Goal: Transaction & Acquisition: Purchase product/service

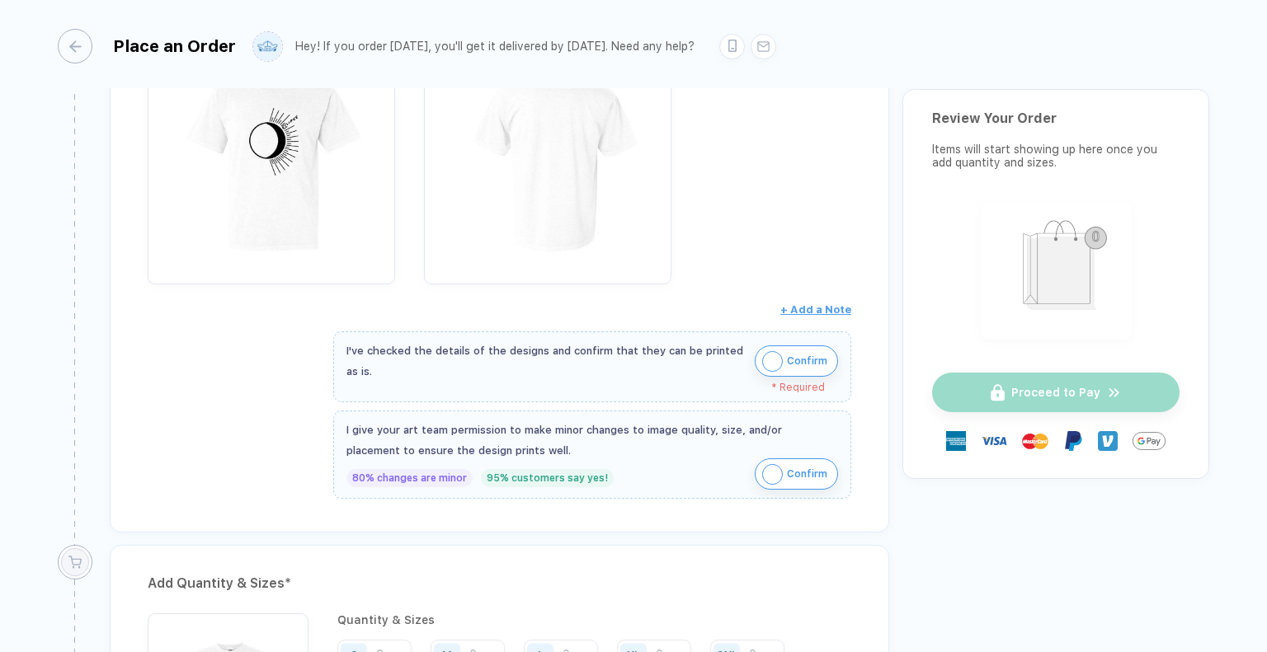
scroll to position [350, 0]
click at [771, 356] on img "button" at bounding box center [772, 358] width 21 height 21
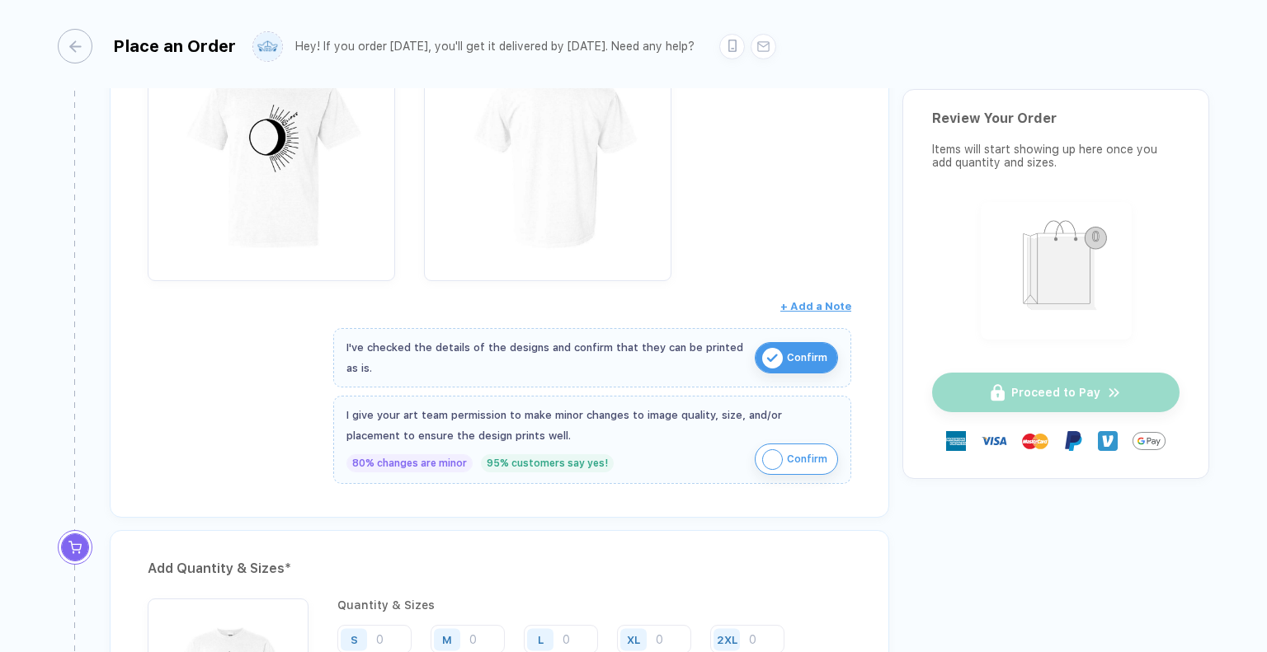
click at [762, 449] on img "button" at bounding box center [772, 459] width 21 height 21
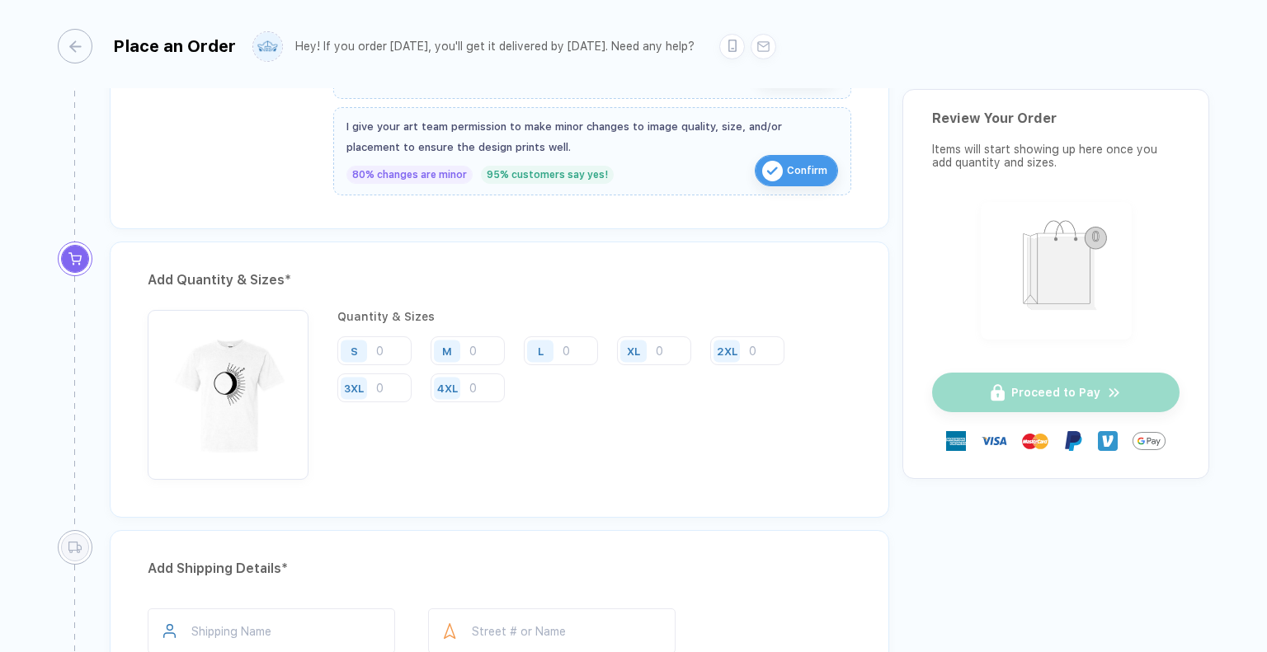
scroll to position [640, 0]
click at [464, 345] on div "M" at bounding box center [449, 349] width 38 height 29
click at [472, 345] on input "number" at bounding box center [467, 349] width 74 height 29
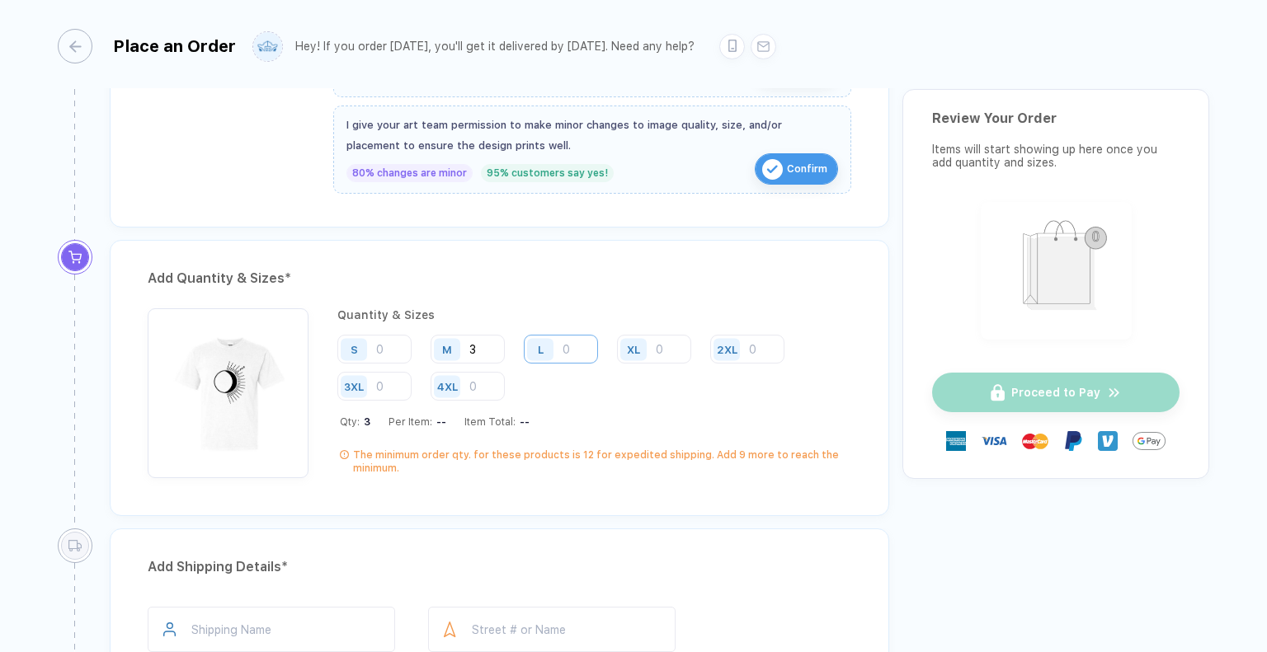
type input "3"
click at [581, 346] on input "number" at bounding box center [561, 349] width 74 height 29
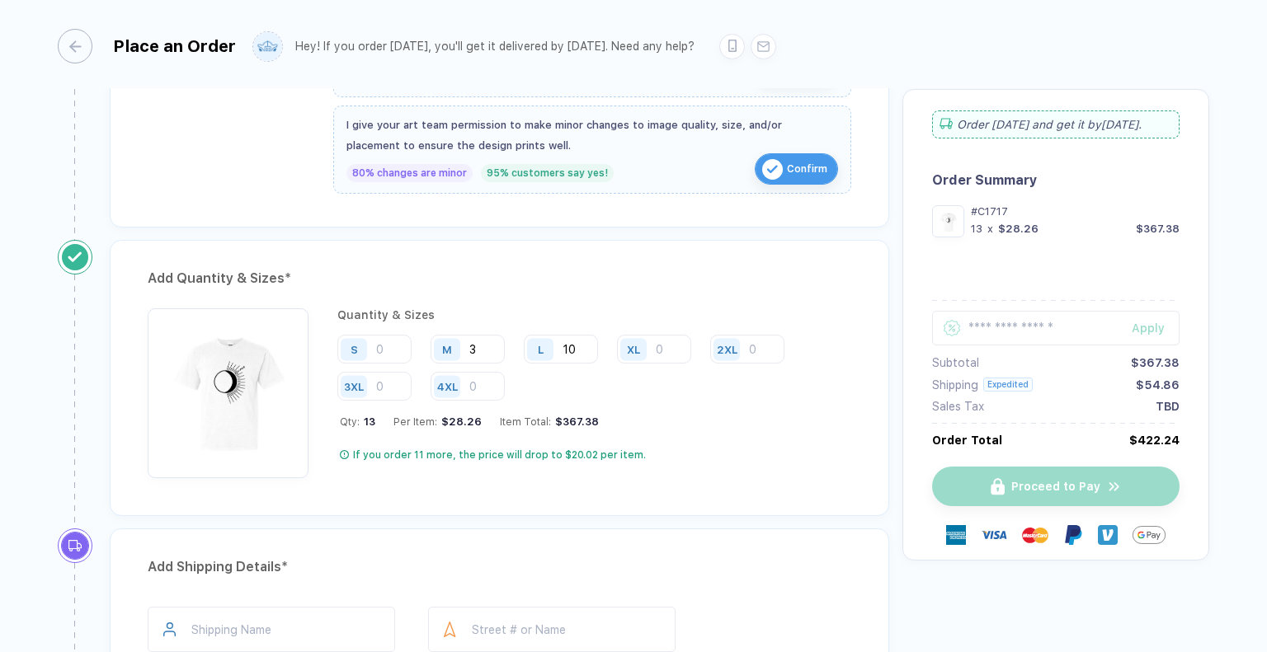
type input "10"
click at [506, 292] on div "Add Quantity & Sizes * Quantity & Sizes S M 3 L 10 XL 2XL 3XL 4XL Qty: 13 Per I…" at bounding box center [499, 378] width 779 height 276
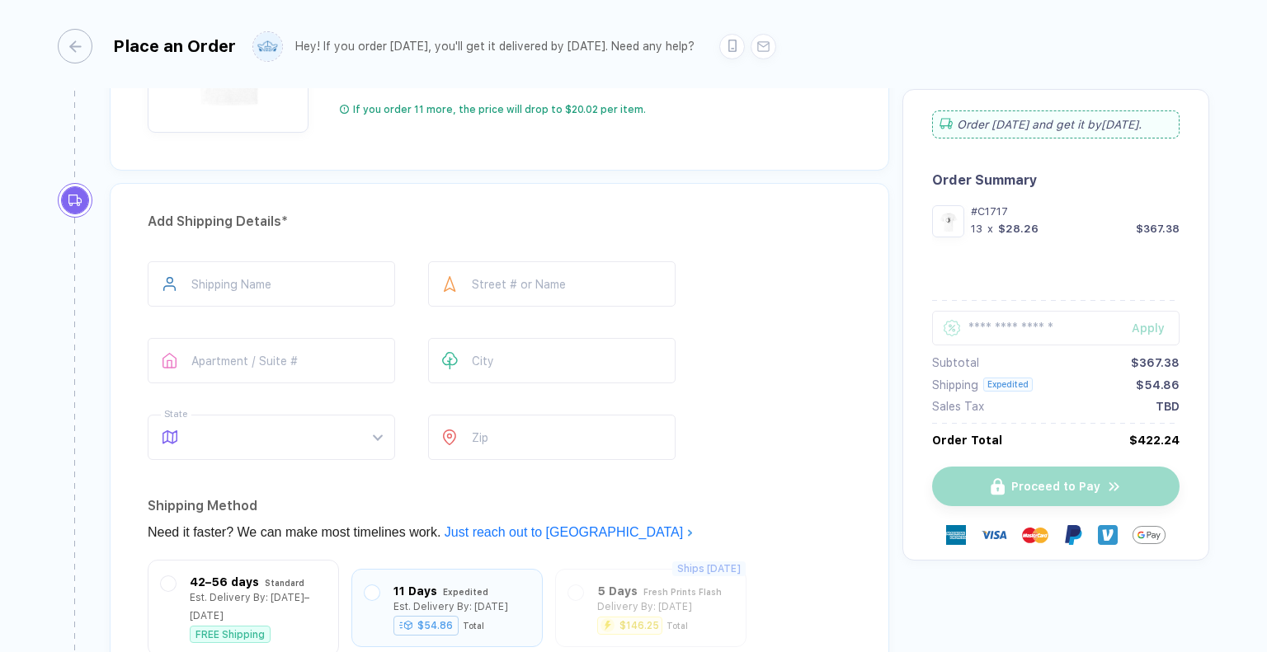
scroll to position [989, 0]
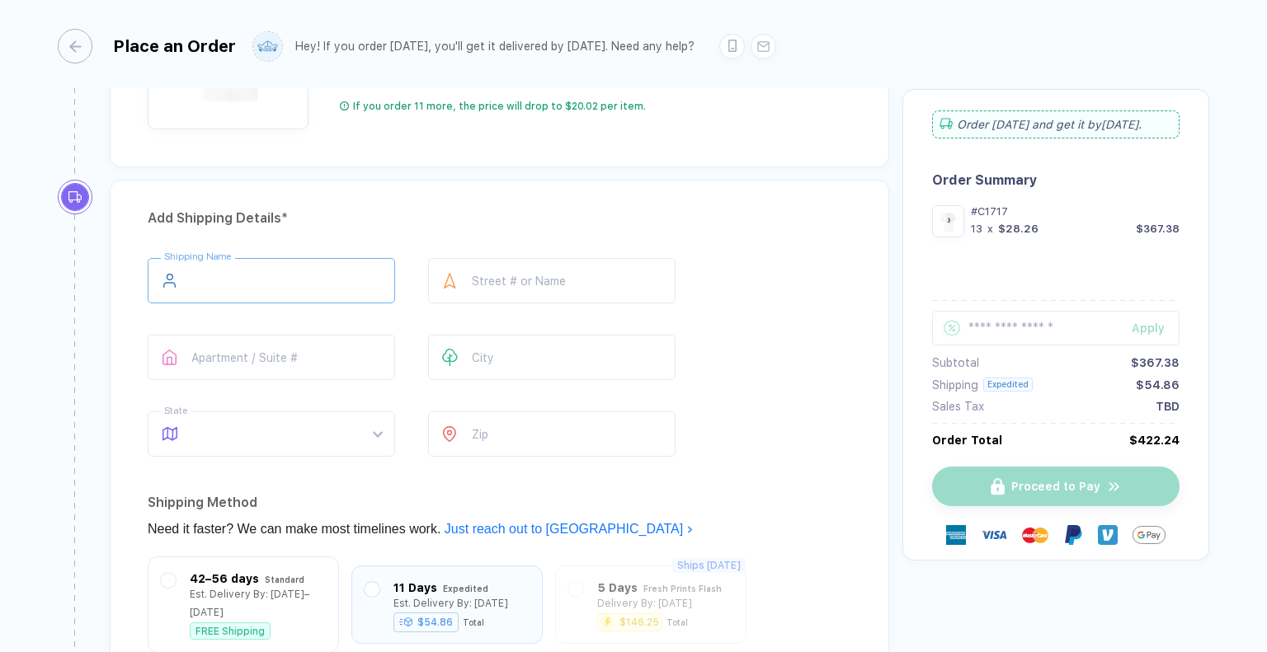
click at [208, 271] on input "text" at bounding box center [271, 280] width 247 height 45
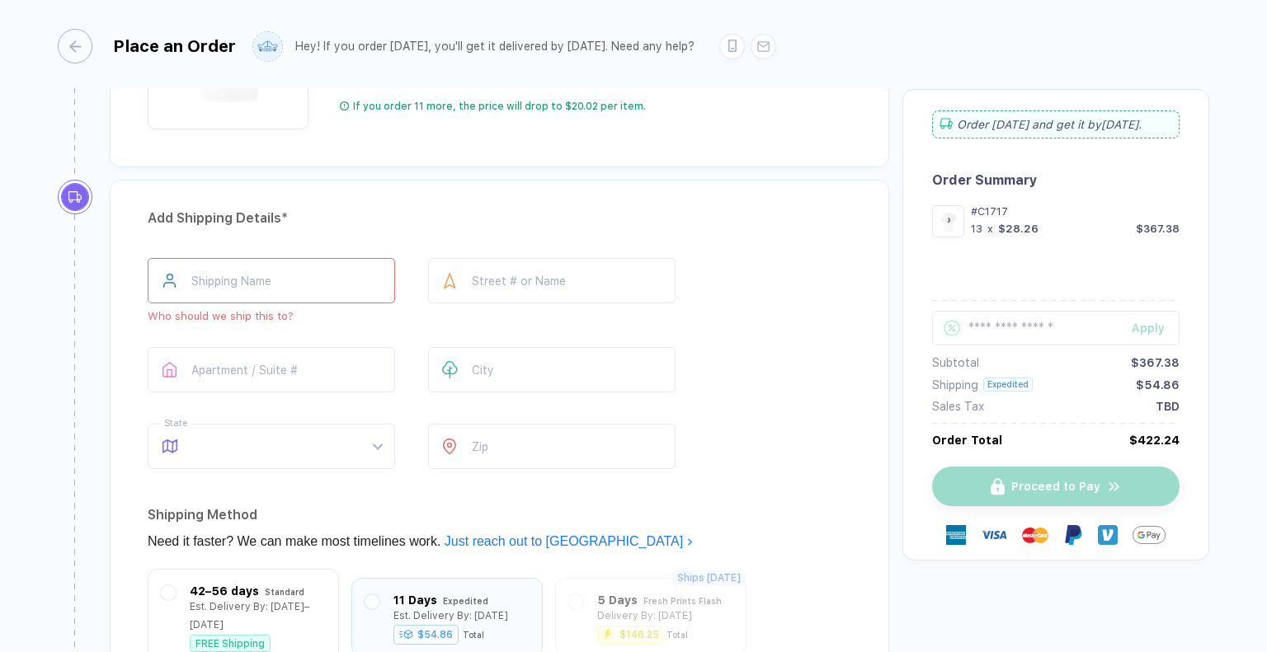
click at [294, 239] on div "Add Shipping Details * Shipping Name Who should we ship this to? Street # or Na…" at bounding box center [499, 514] width 779 height 669
click at [289, 283] on input "text" at bounding box center [271, 280] width 247 height 45
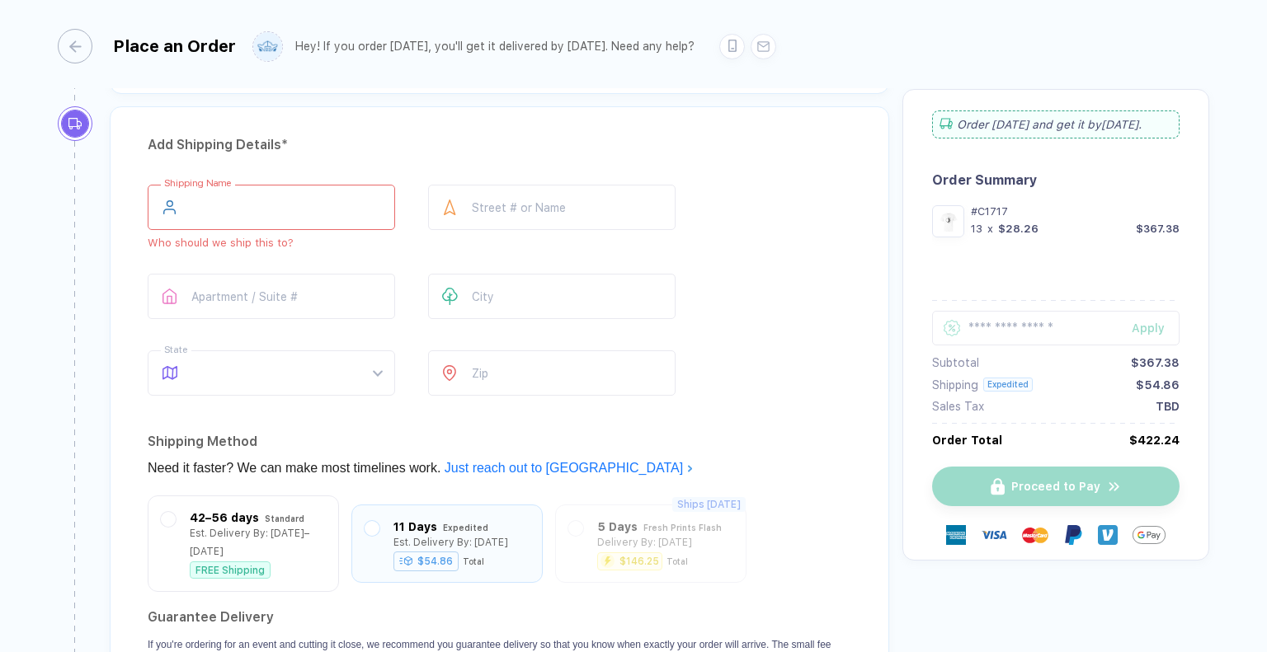
scroll to position [1061, 0]
click at [228, 208] on input "text" at bounding box center [271, 208] width 247 height 45
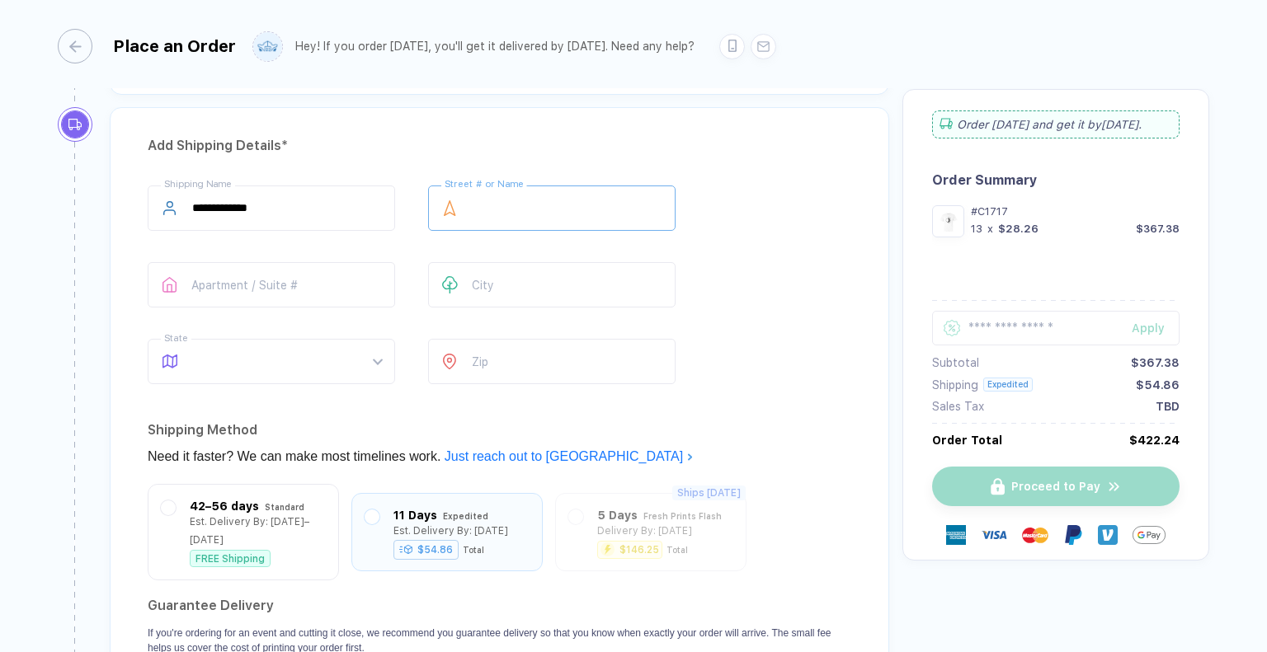
click at [492, 200] on input "text" at bounding box center [551, 208] width 247 height 45
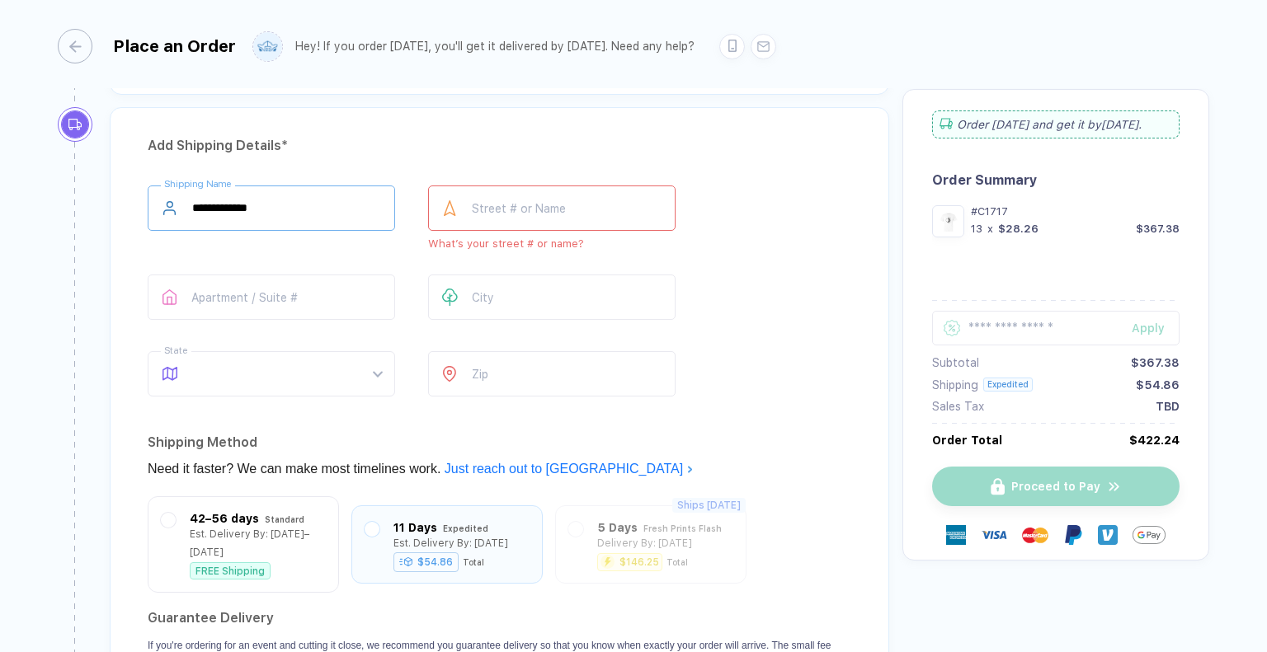
click at [223, 207] on input "**********" at bounding box center [271, 208] width 247 height 45
type input "**********"
click at [510, 216] on input "text" at bounding box center [551, 208] width 247 height 45
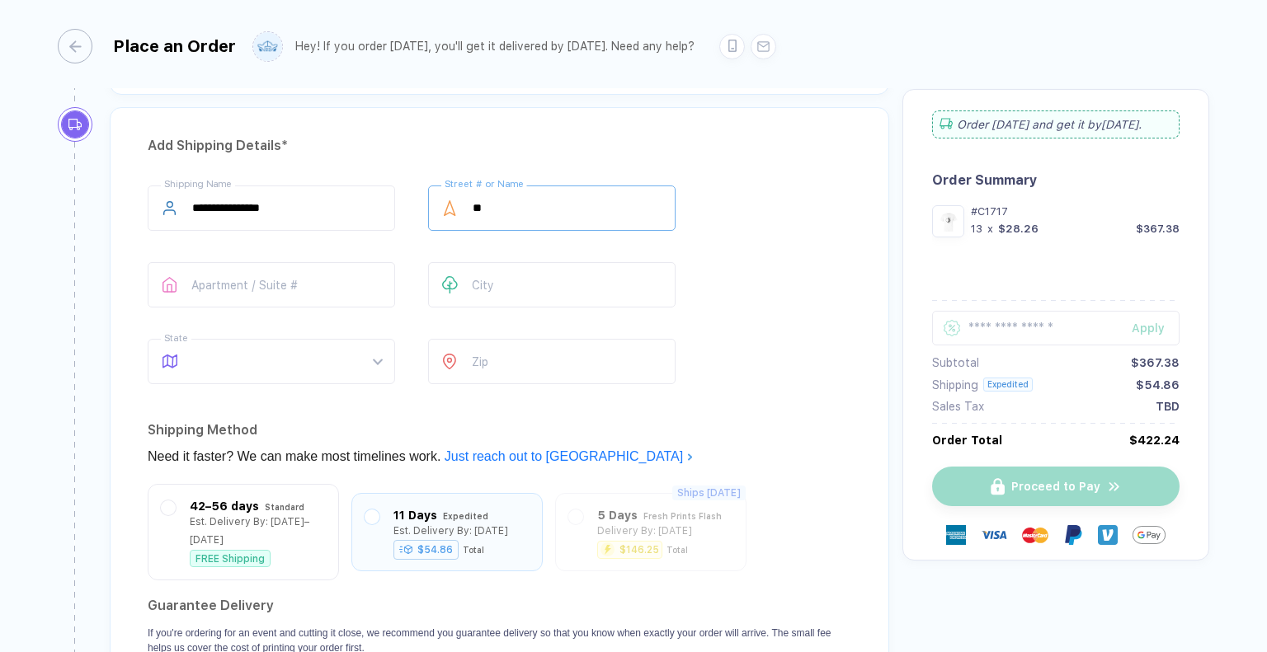
type input "*"
type input "**********"
click at [279, 278] on input "text" at bounding box center [271, 284] width 247 height 45
type input "***"
click at [494, 280] on input "text" at bounding box center [551, 284] width 247 height 45
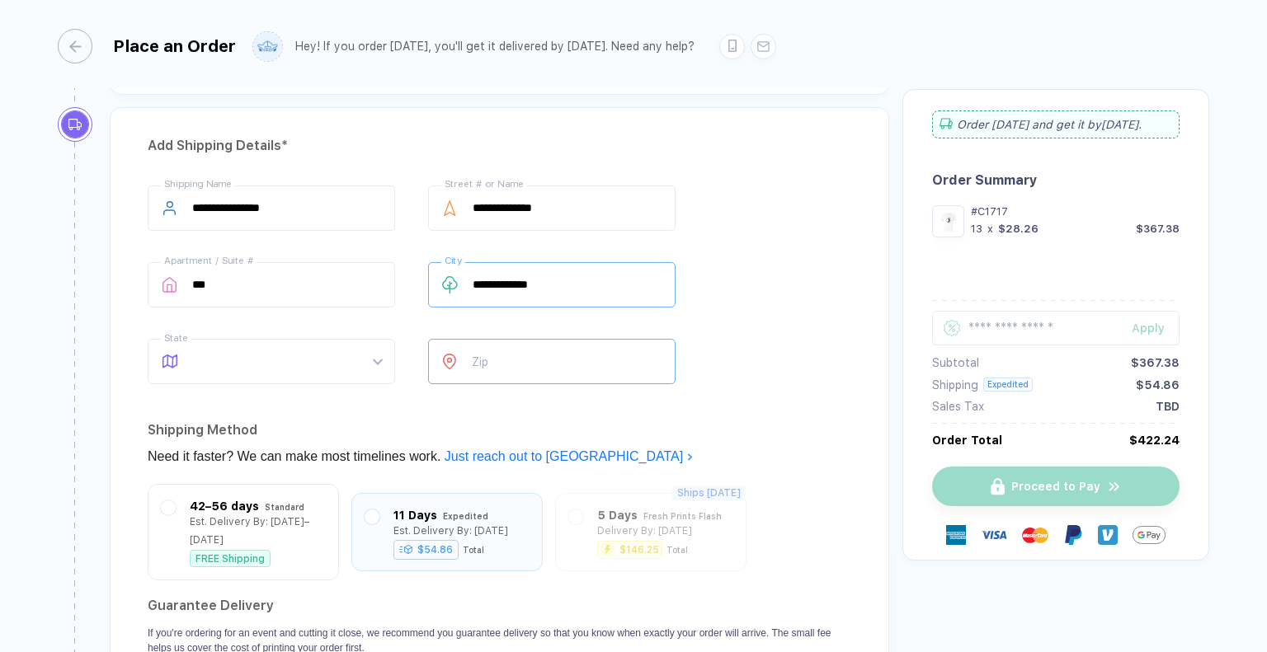
type input "**********"
click at [506, 353] on input "number" at bounding box center [551, 361] width 247 height 45
type input "*"
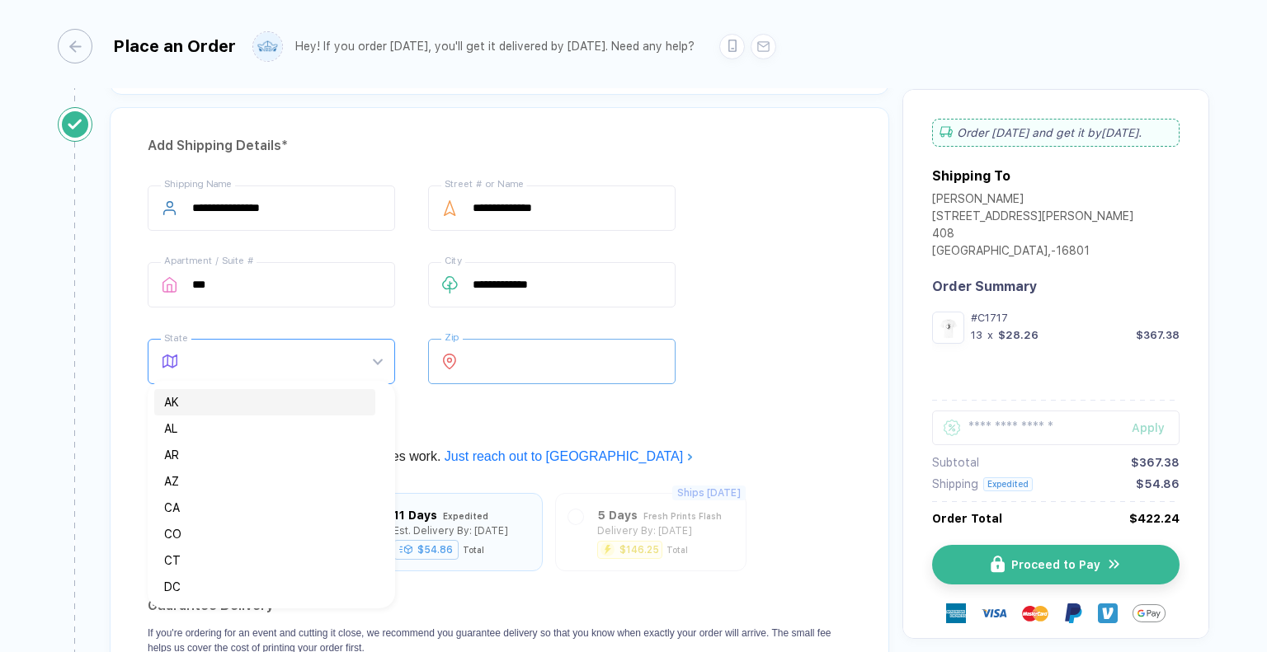
click at [298, 346] on span at bounding box center [287, 362] width 190 height 44
type input "*****"
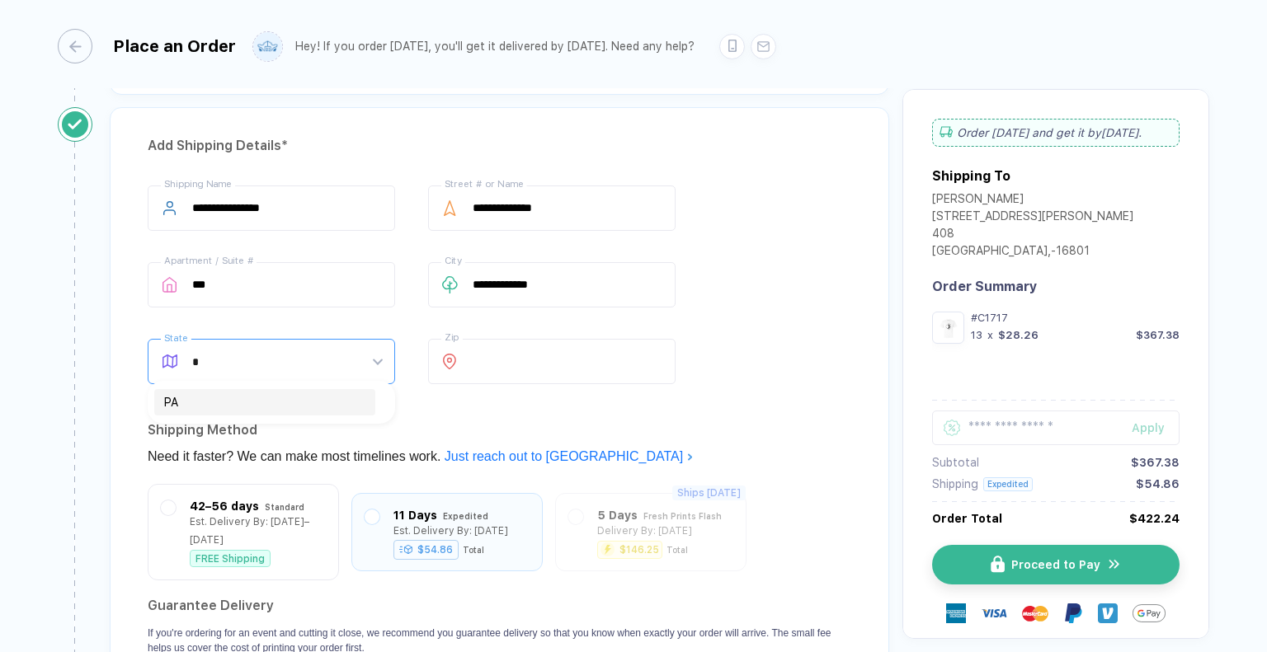
type input "**"
click at [277, 398] on div "PA" at bounding box center [264, 402] width 201 height 18
click at [342, 408] on div "**********" at bounding box center [499, 435] width 779 height 656
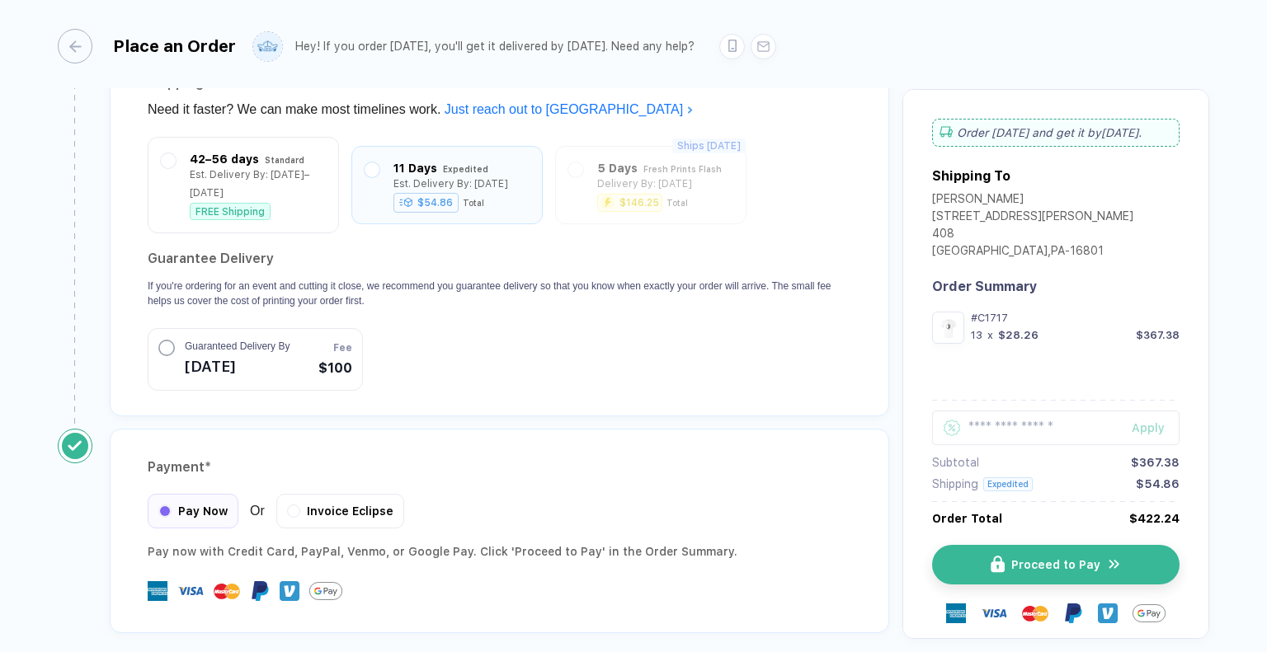
scroll to position [1464, 0]
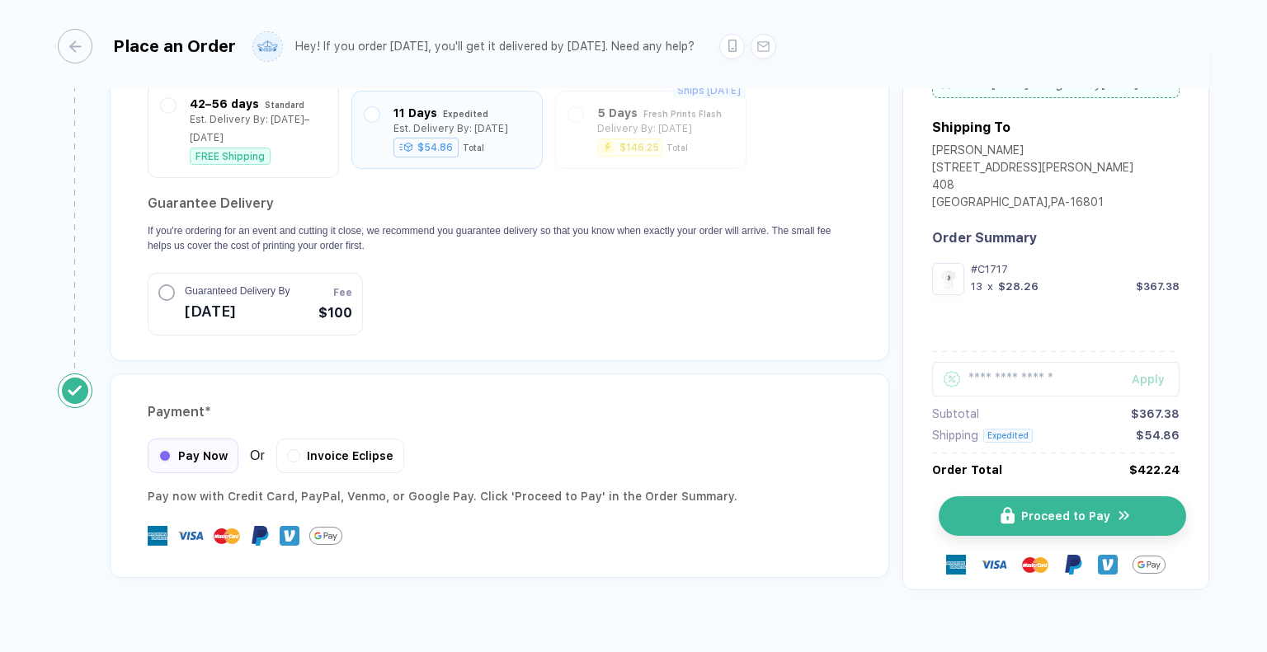
click at [1000, 508] on img "button" at bounding box center [1007, 516] width 14 height 17
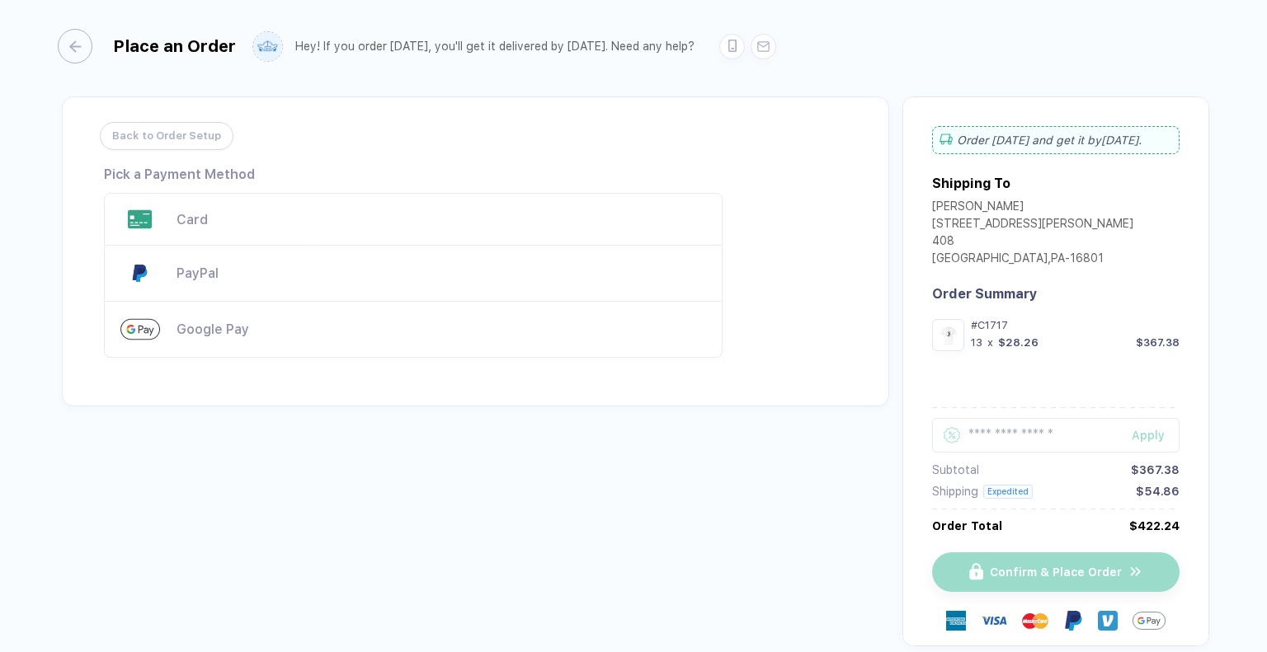
scroll to position [12, 0]
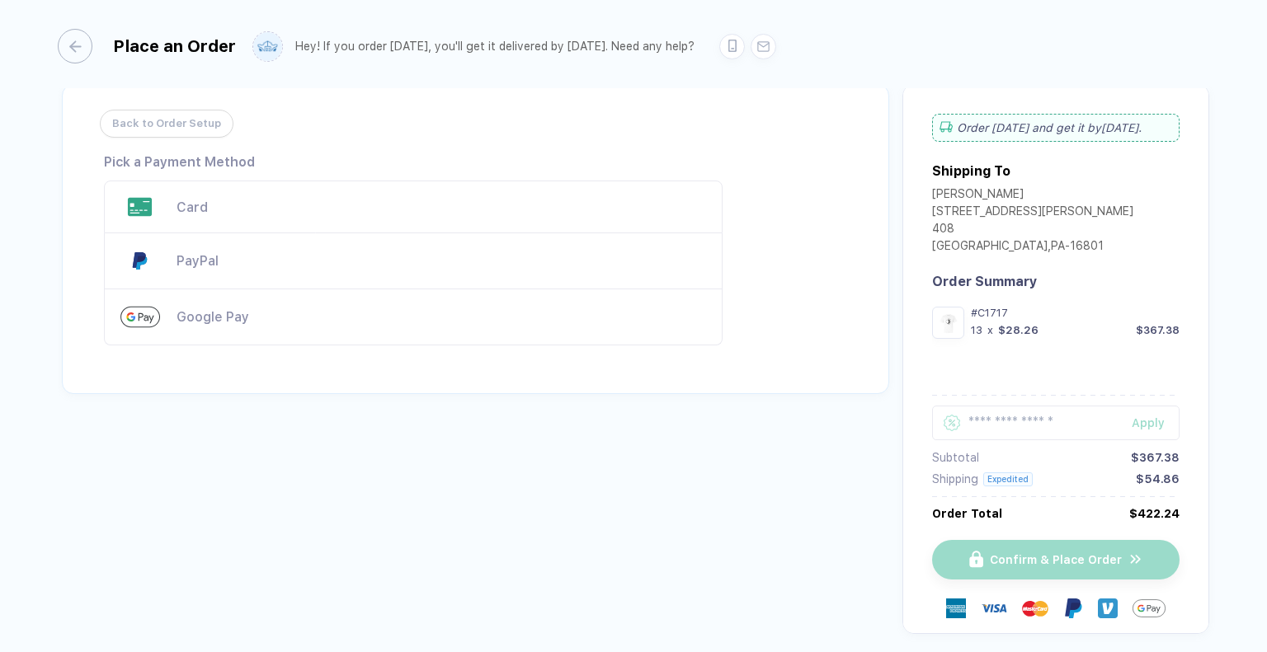
click at [172, 199] on div "Card" at bounding box center [413, 207] width 619 height 53
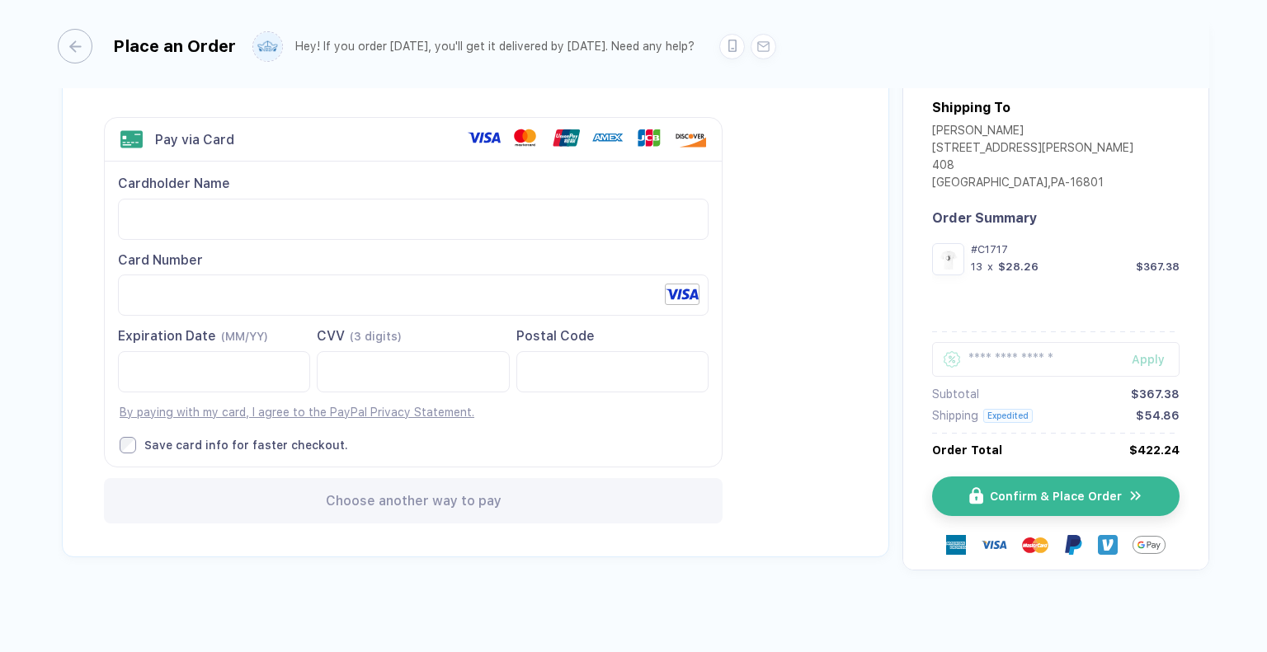
scroll to position [82, 0]
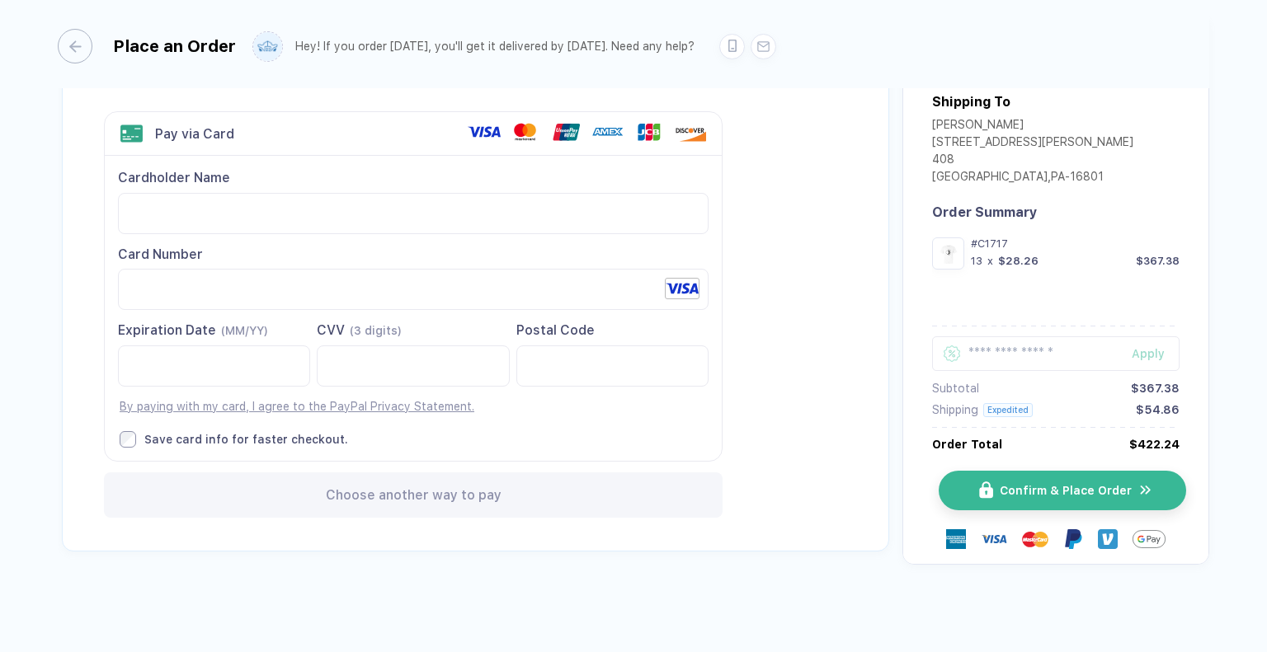
click at [985, 497] on img "button" at bounding box center [986, 490] width 14 height 17
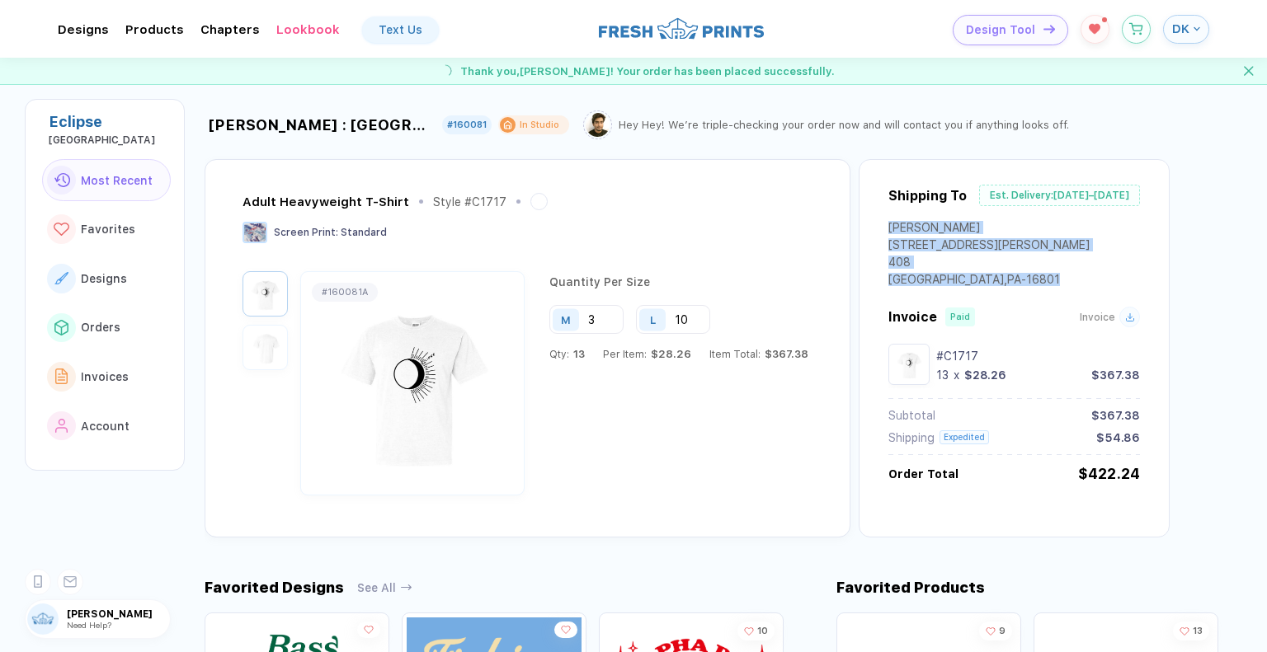
drag, startPoint x: 881, startPoint y: 224, endPoint x: 1026, endPoint y: 287, distance: 158.1
click at [1026, 287] on div "[PERSON_NAME] [STREET_ADDRESS][PERSON_NAME]" at bounding box center [1014, 264] width 252 height 86
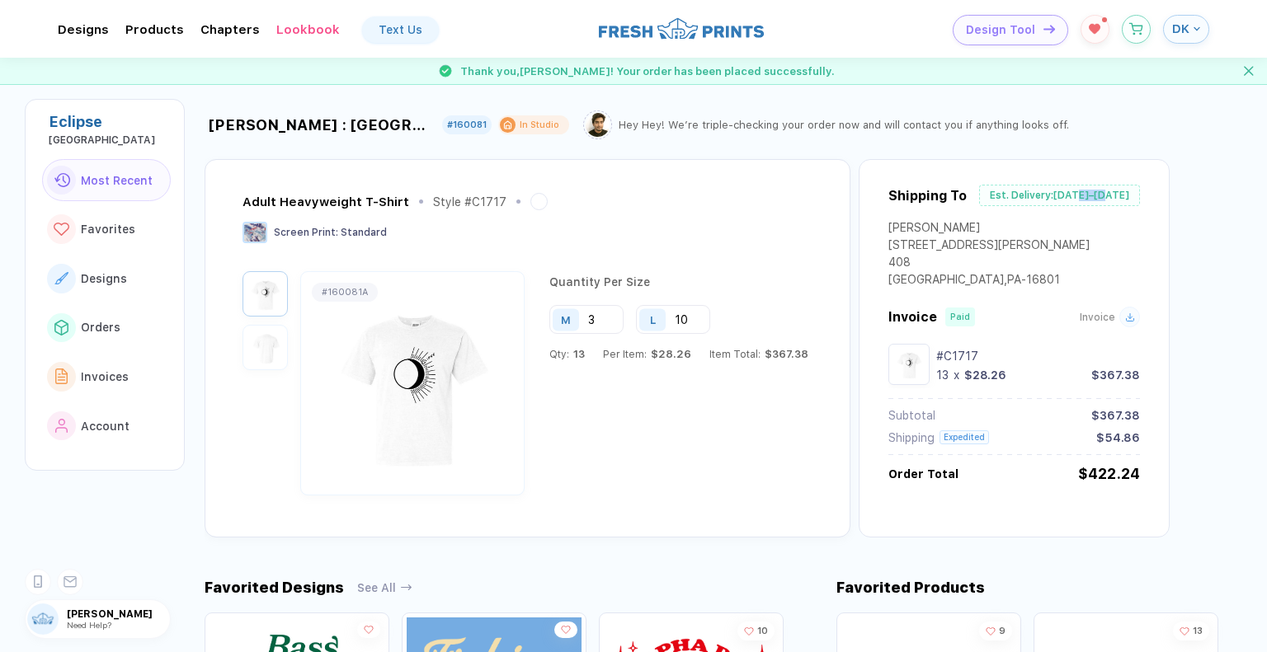
drag, startPoint x: 1070, startPoint y: 193, endPoint x: 1098, endPoint y: 195, distance: 28.1
click at [1098, 195] on div "Est. Delivery: [DATE]–[DATE]" at bounding box center [1059, 195] width 161 height 21
click at [1095, 195] on div "Est. Delivery: [DATE]–[DATE]" at bounding box center [1059, 195] width 161 height 21
click at [1015, 286] on div "[GEOGRAPHIC_DATA] , [GEOGRAPHIC_DATA] - 16801" at bounding box center [988, 281] width 201 height 17
click at [810, 200] on div "Adult Heavyweight T-Shirt Style # C1717 Screen Print : Standard # 160081A Quant…" at bounding box center [528, 348] width 646 height 379
